Goal: Navigation & Orientation: Understand site structure

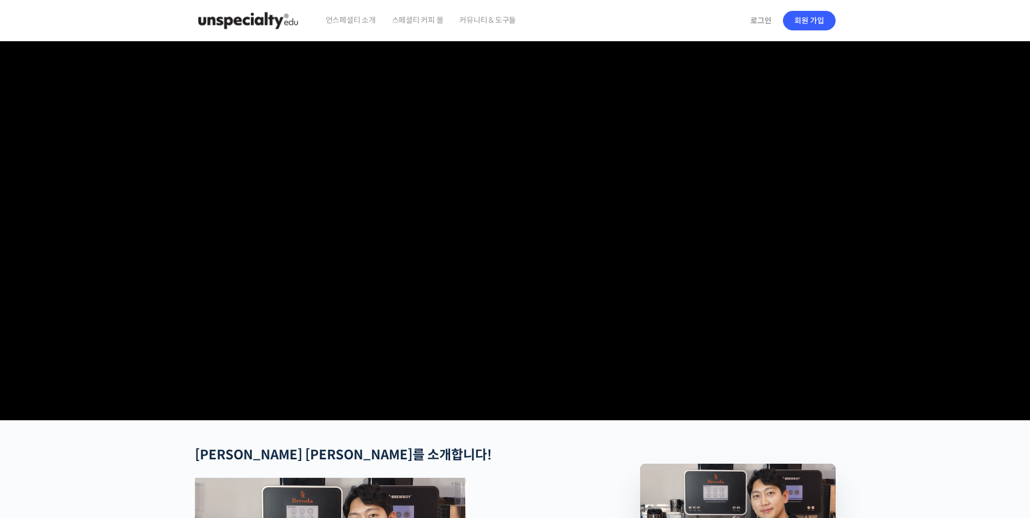
click at [248, 30] on img at bounding box center [248, 20] width 106 height 33
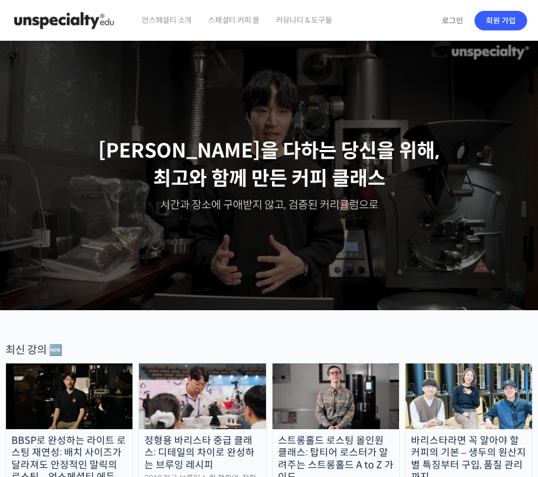
click at [518, 108] on div "주성현 로스터님 [PERSON_NAME] 전주연 [PERSON_NAME] [PERSON_NAME] [PERSON_NAME] 심사위원님 방현영 …" at bounding box center [269, 175] width 538 height 269
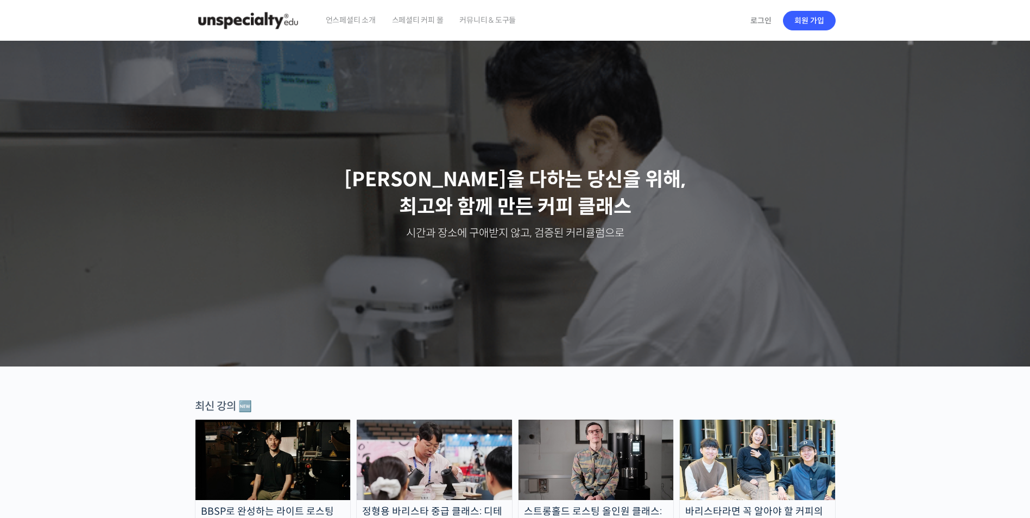
click at [260, 14] on img at bounding box center [248, 20] width 106 height 33
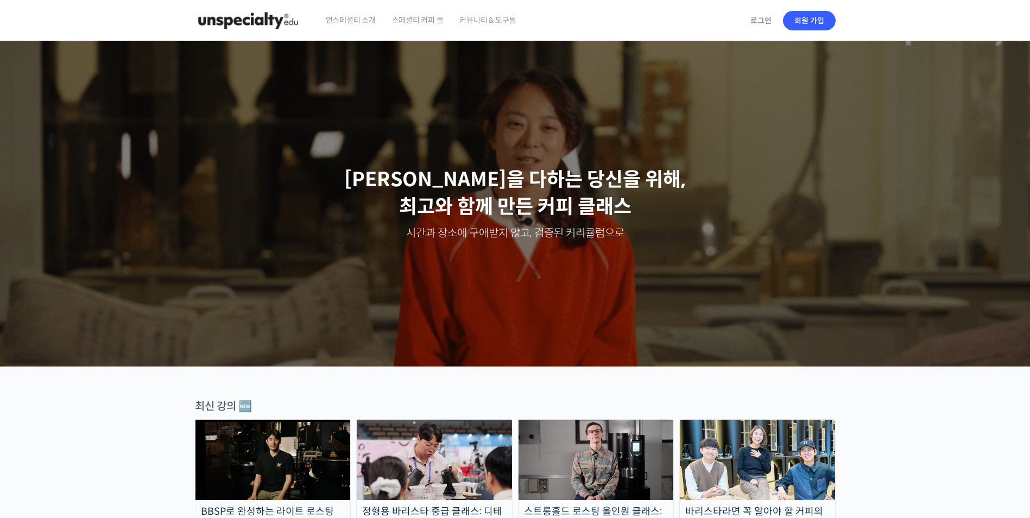
click at [337, 20] on span "언스페셜티 소개" at bounding box center [351, 19] width 50 height 41
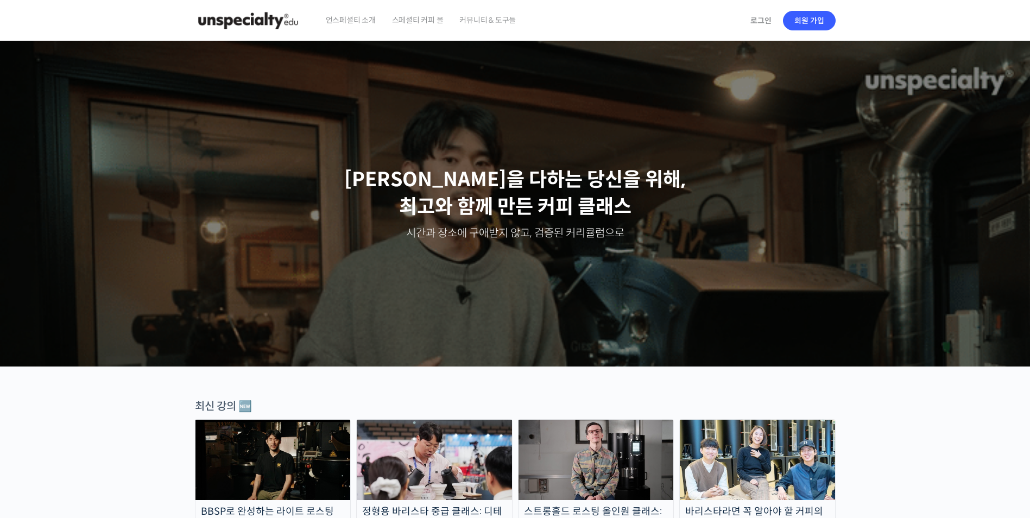
click at [414, 14] on span "스페셜티 커피 몰" at bounding box center [418, 19] width 52 height 41
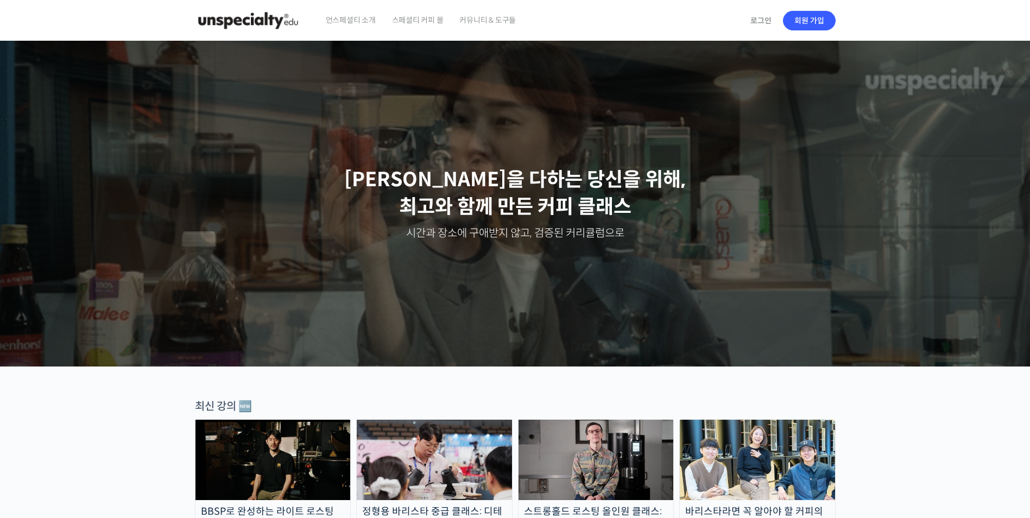
click at [483, 24] on span "커뮤니티 & 도구들" at bounding box center [488, 19] width 56 height 41
